Goal: Task Accomplishment & Management: Complete application form

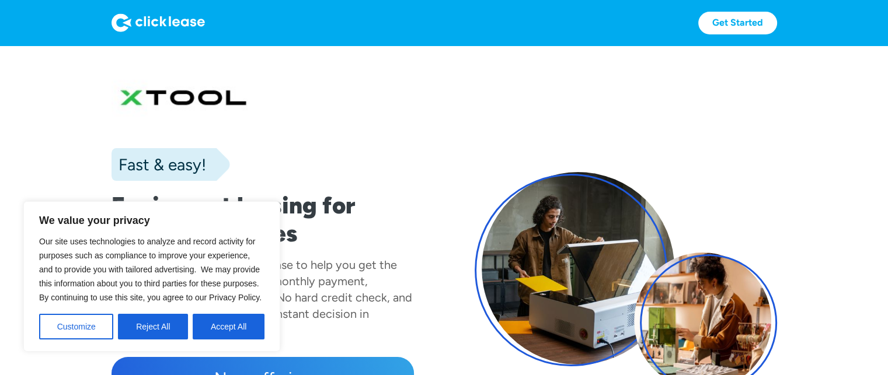
click at [467, 144] on div "Fast & easy! Equipment leasing for small businesses xTool has partnered with Cl…" at bounding box center [443, 282] width 665 height 426
click at [217, 326] on button "Accept All" at bounding box center [229, 327] width 72 height 26
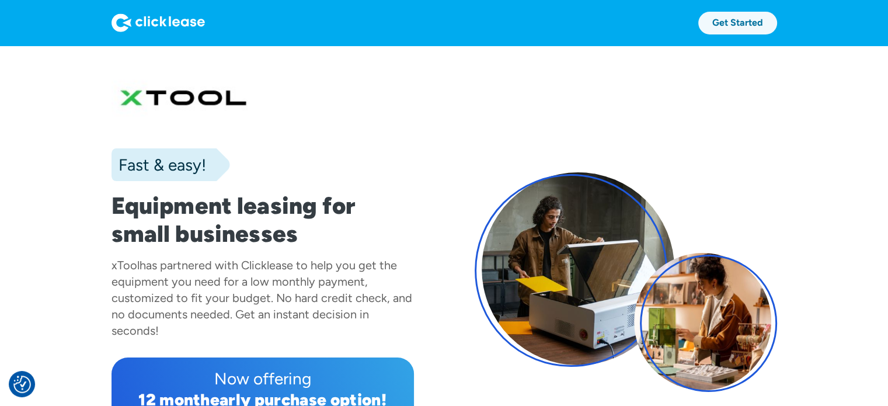
click at [735, 26] on link "Get Started" at bounding box center [737, 23] width 79 height 23
